Goal: Task Accomplishment & Management: Use online tool/utility

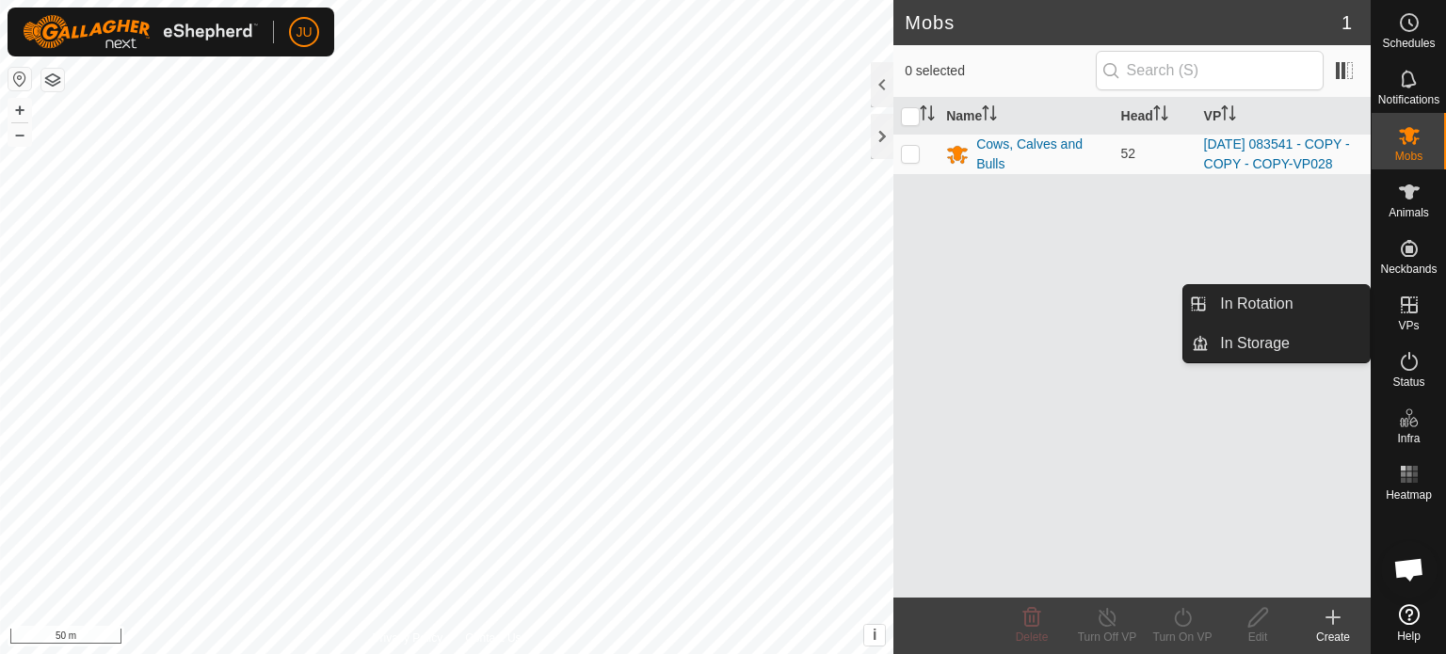
click at [1412, 307] on icon at bounding box center [1409, 305] width 23 height 23
click at [1271, 300] on link "In Rotation" at bounding box center [1288, 304] width 161 height 38
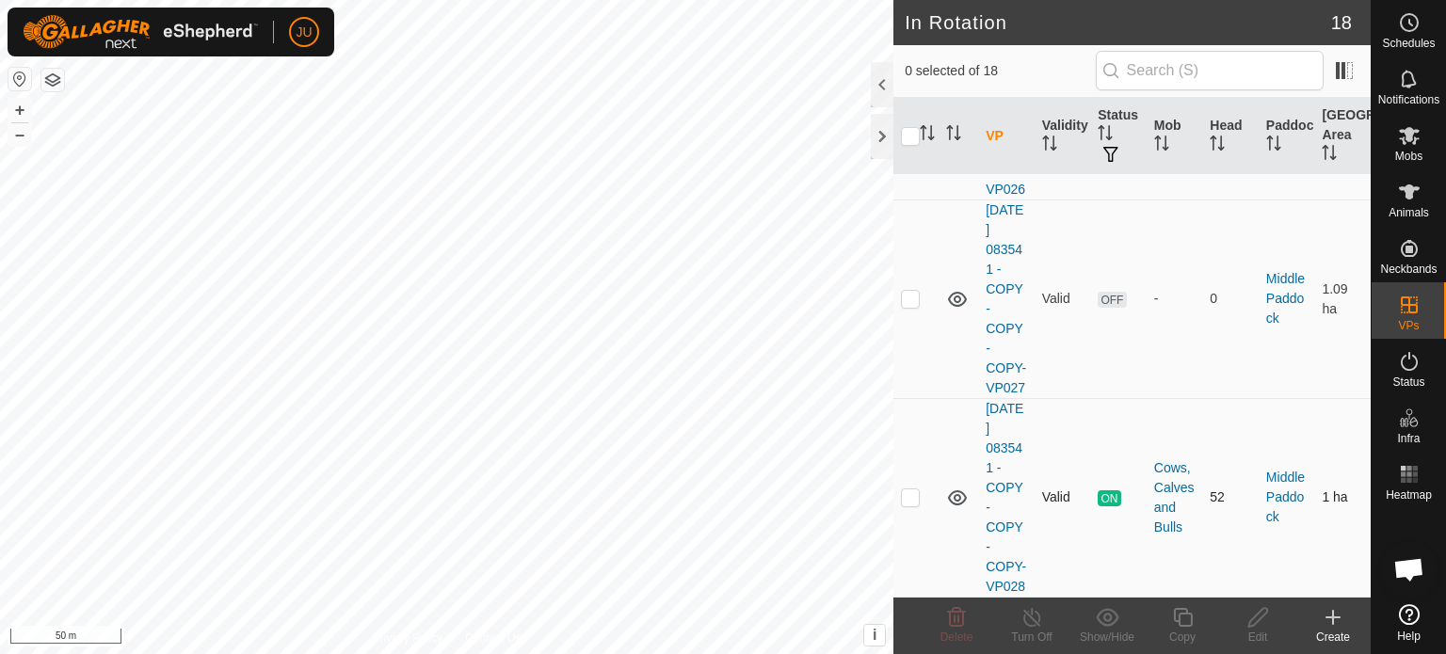
scroll to position [3738, 0]
click at [907, 489] on p-checkbox at bounding box center [910, 496] width 19 height 15
checkbox input "true"
click at [1180, 624] on icon at bounding box center [1183, 617] width 24 height 23
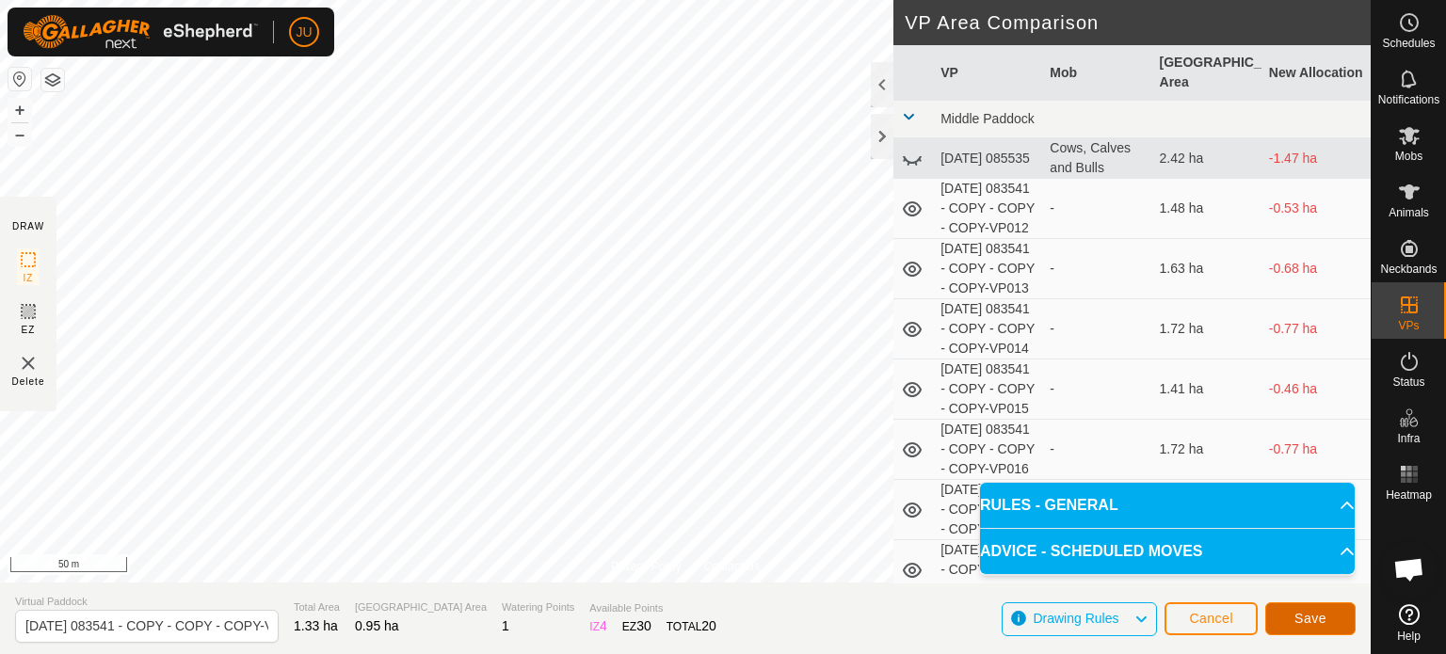
click at [1301, 616] on span "Save" at bounding box center [1310, 618] width 32 height 15
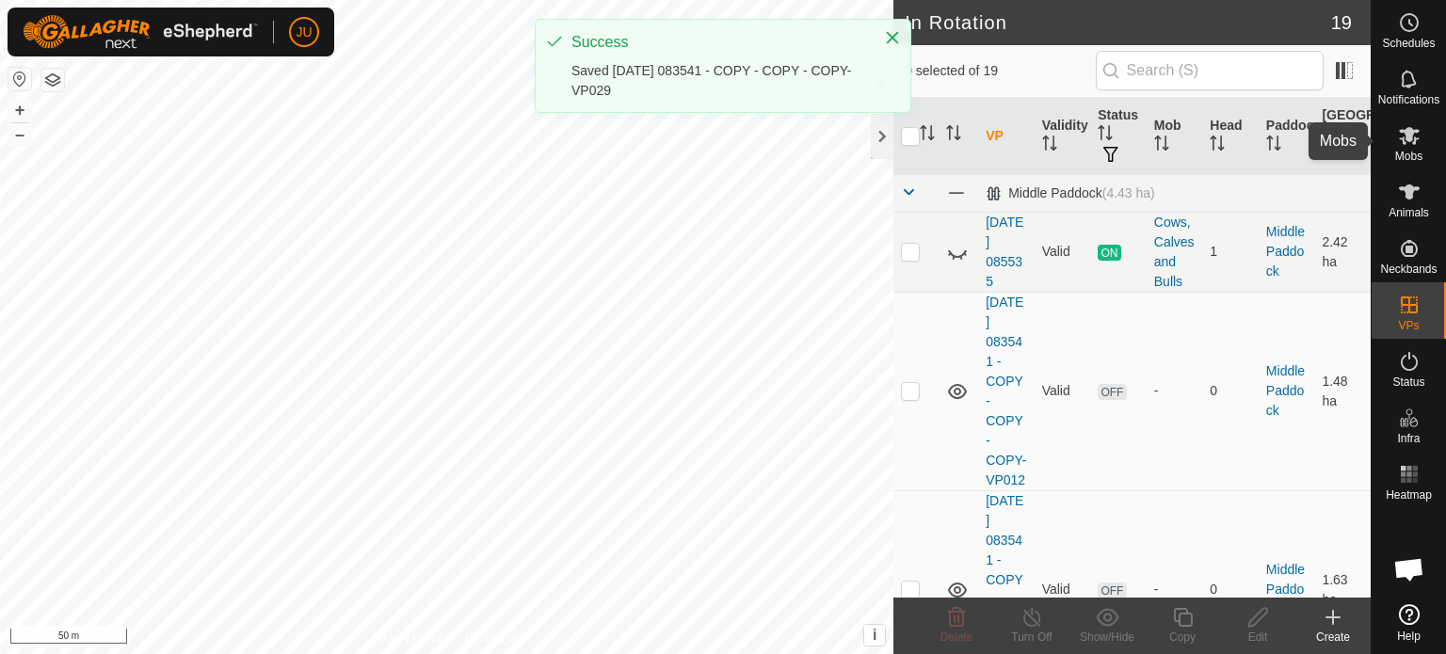
click at [1410, 135] on icon at bounding box center [1409, 136] width 21 height 18
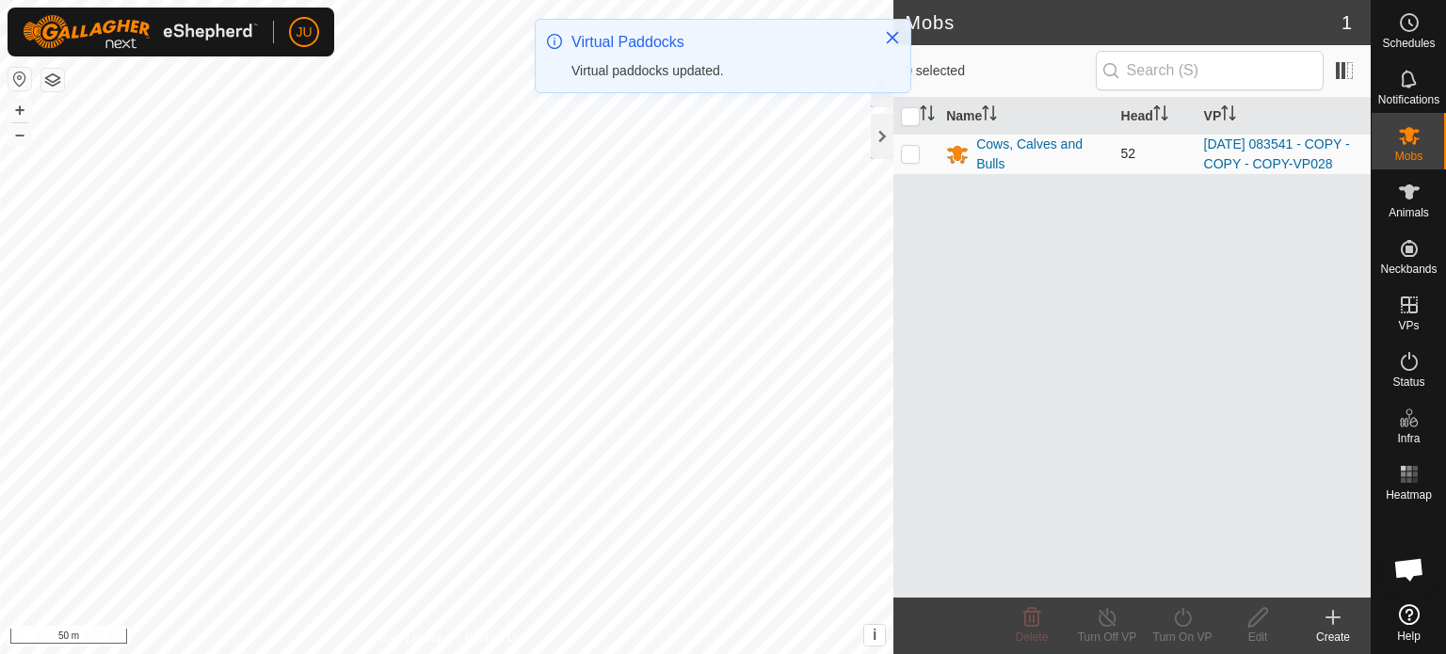
click at [910, 157] on p-checkbox at bounding box center [910, 153] width 19 height 15
checkbox input "true"
click at [1175, 615] on icon at bounding box center [1182, 617] width 17 height 19
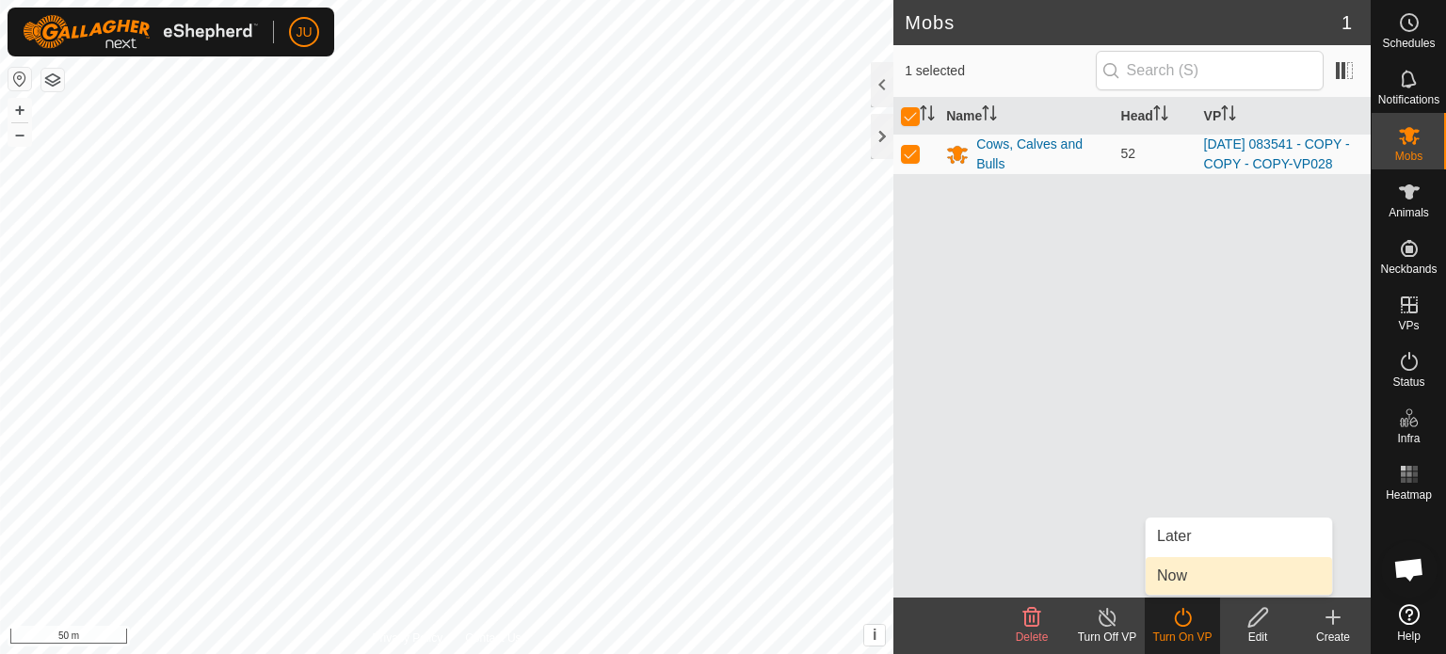
click at [1192, 567] on link "Now" at bounding box center [1238, 576] width 186 height 38
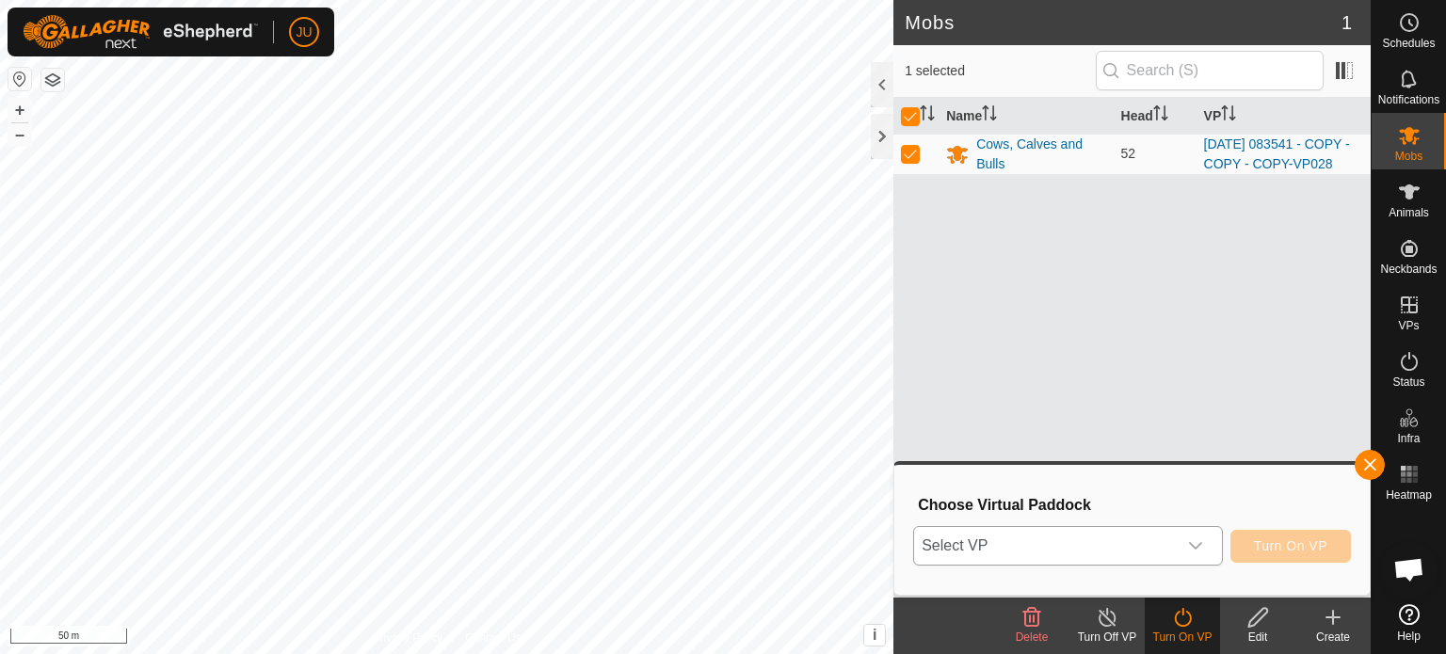
click at [1192, 541] on icon "dropdown trigger" at bounding box center [1195, 545] width 15 height 15
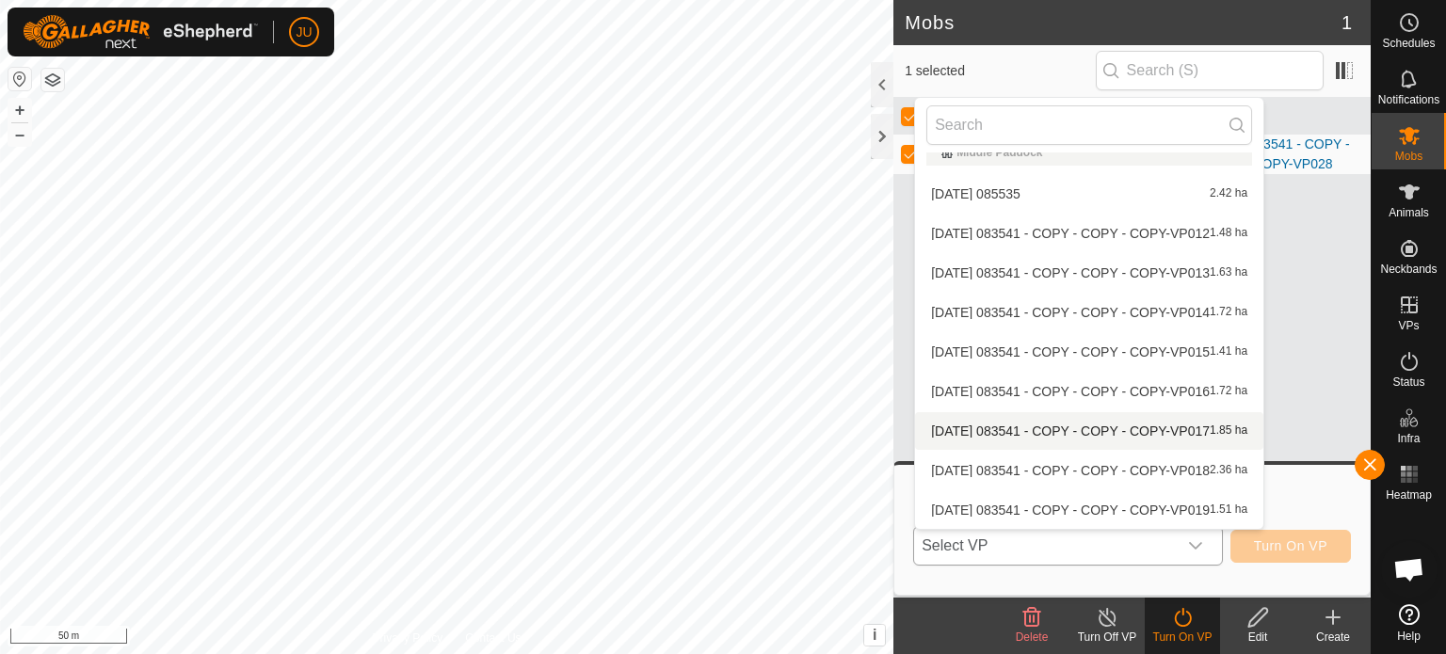
scroll to position [416, 0]
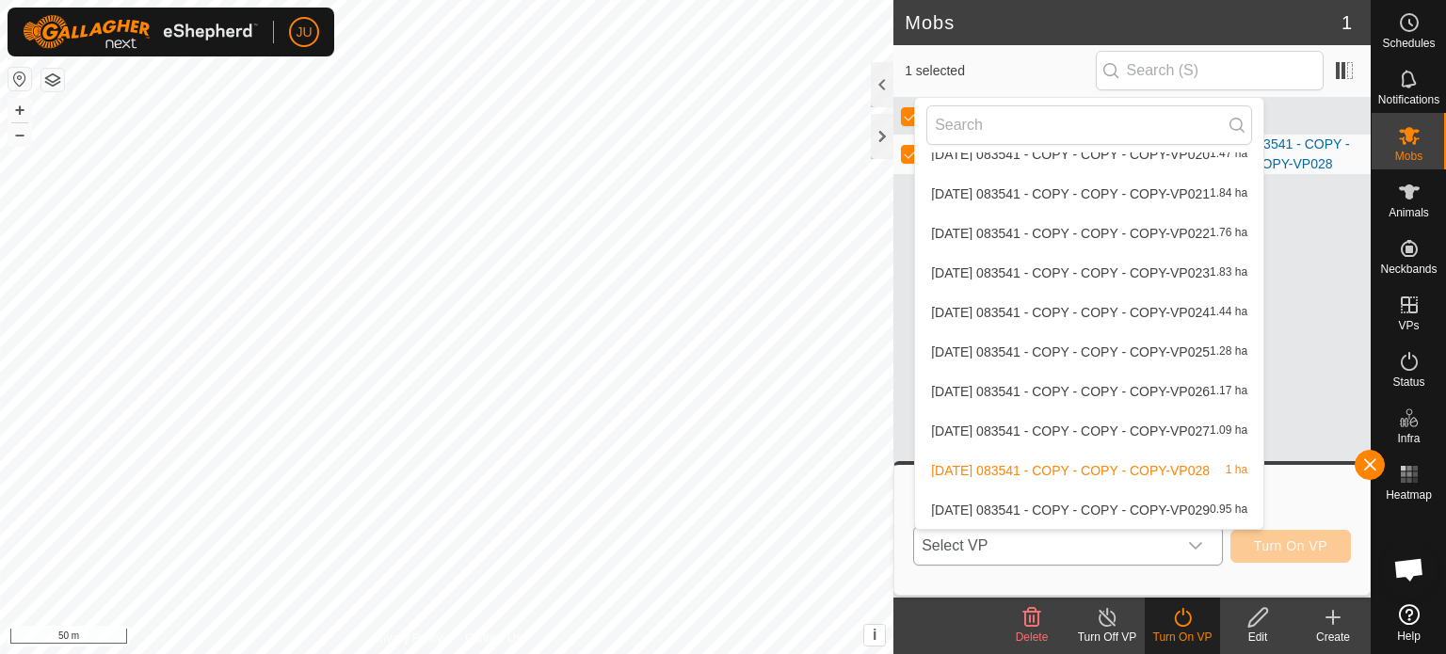
click at [1091, 512] on li "[DATE] 083541 - COPY - COPY - COPY-VP029 0.95 ha" at bounding box center [1089, 510] width 348 height 38
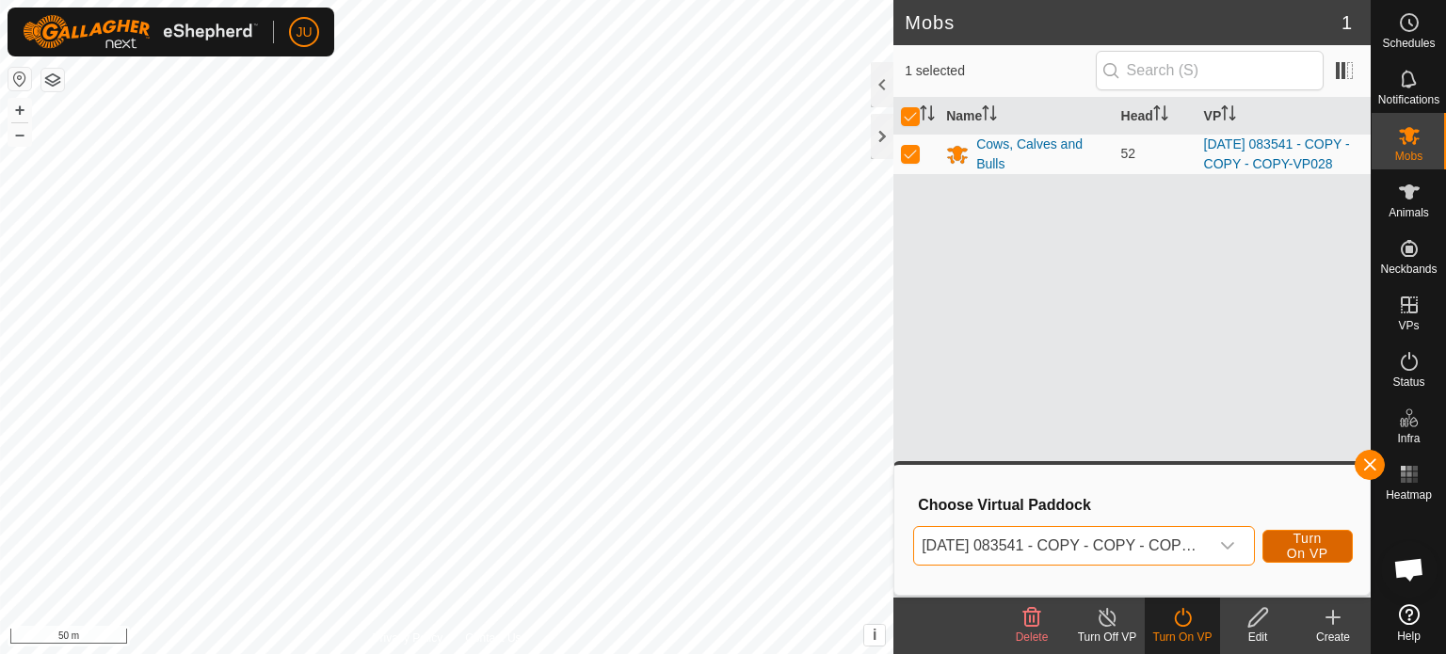
click at [1287, 534] on span "Turn On VP" at bounding box center [1307, 546] width 43 height 30
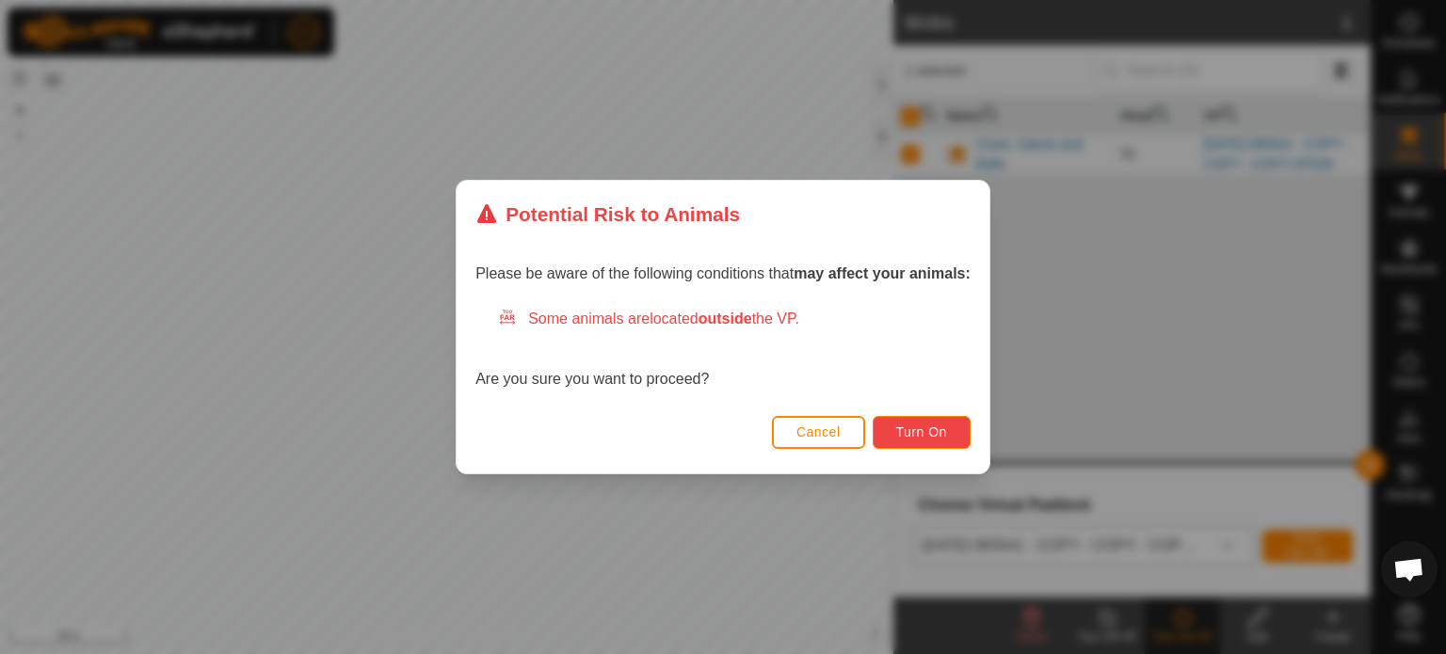
click at [952, 436] on button "Turn On" at bounding box center [921, 432] width 98 height 33
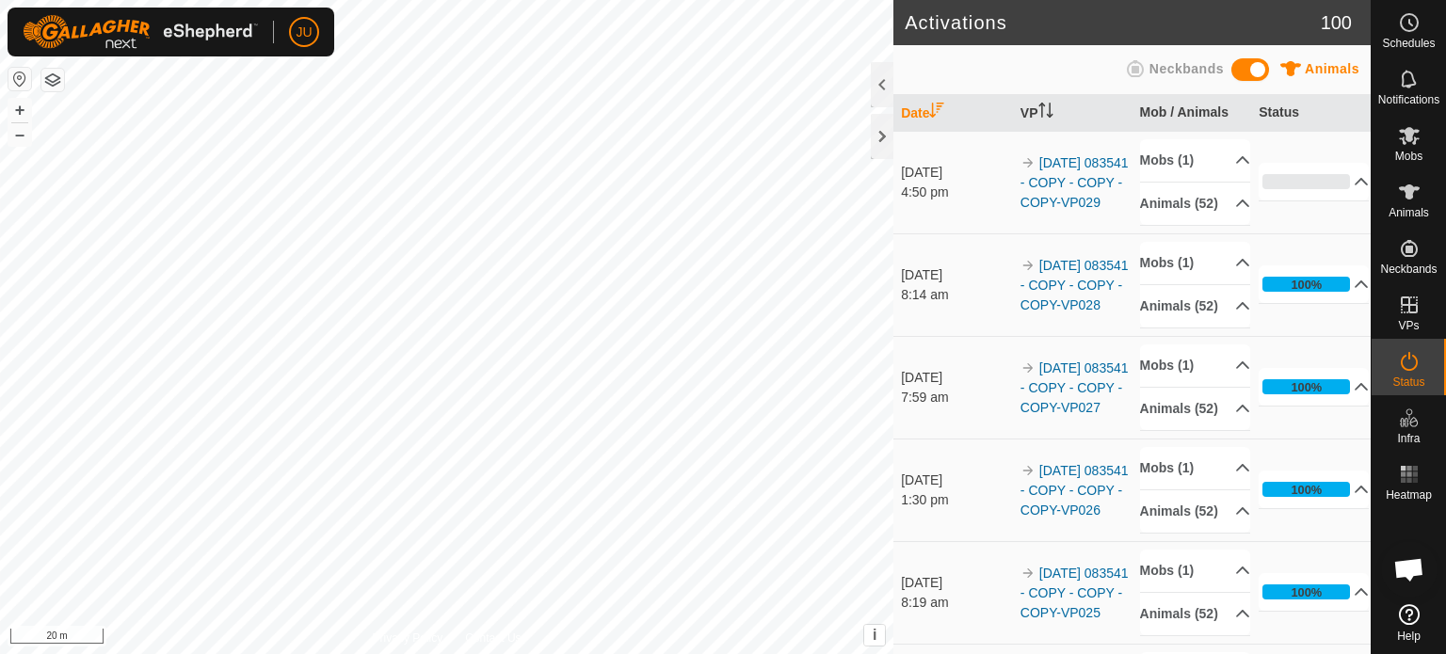
click at [914, 610] on div "Activations 100 Animals Neckbands Date VP Mob / Animals Status [DATE] 4:50 pm 2…" at bounding box center [685, 327] width 1370 height 654
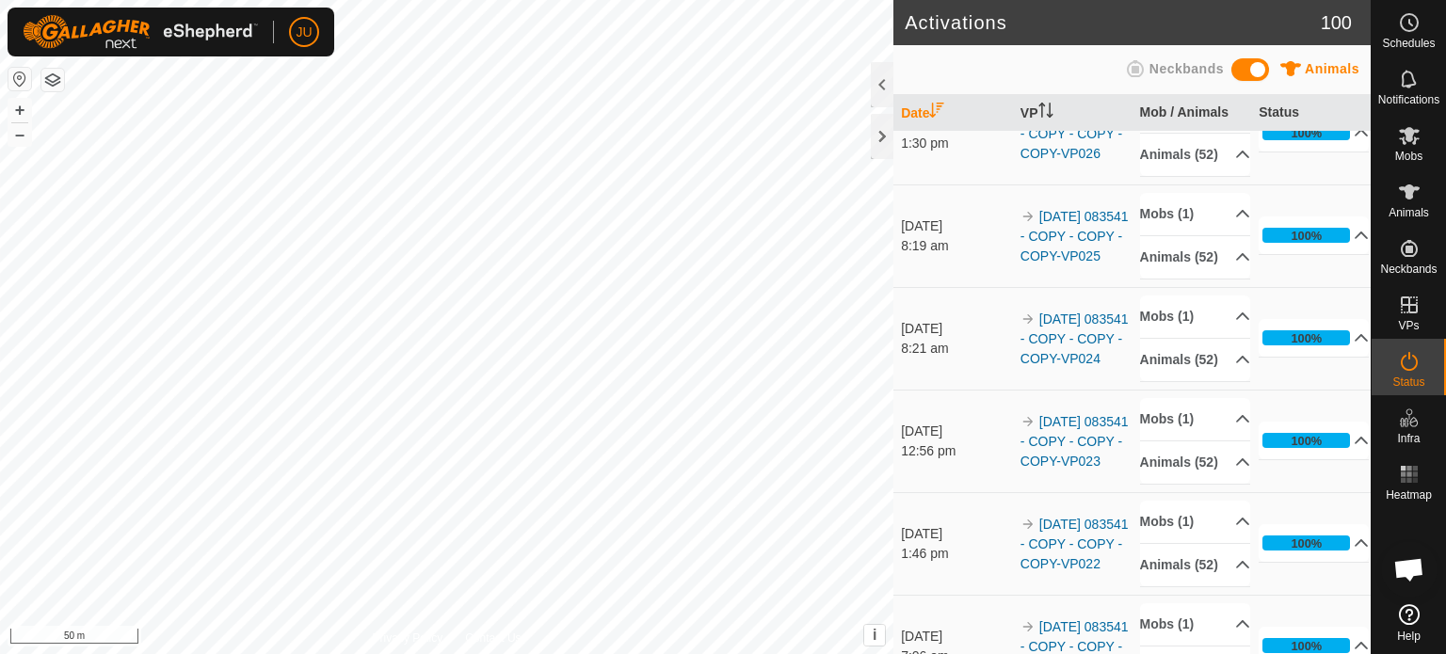
scroll to position [659, 0]
